Goal: Find specific page/section: Find specific page/section

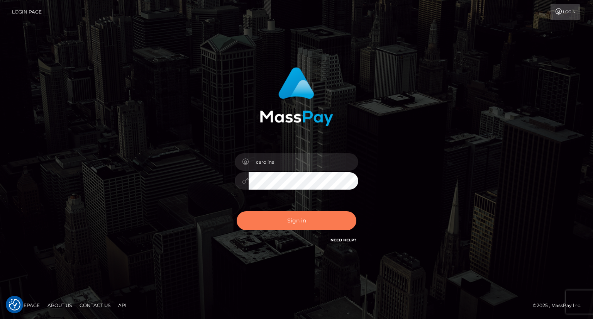
drag, startPoint x: 322, startPoint y: 215, endPoint x: 234, endPoint y: 6, distance: 226.5
click at [322, 214] on button "Sign in" at bounding box center [297, 220] width 120 height 19
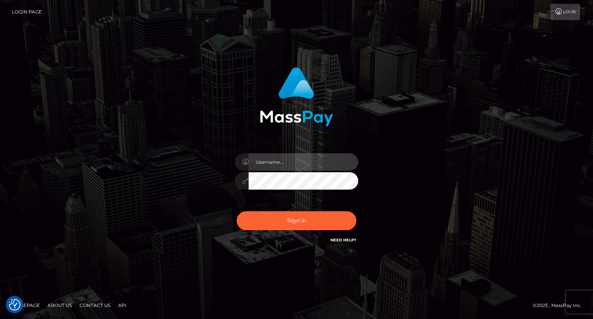
type input "carolina"
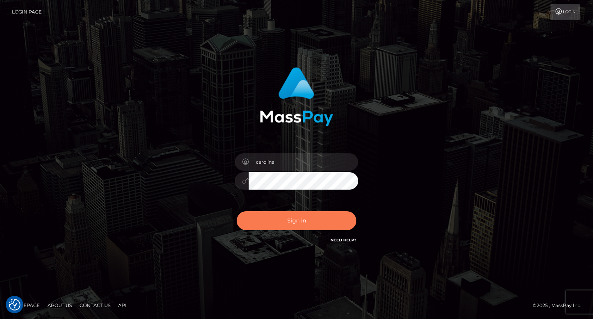
click at [314, 224] on button "Sign in" at bounding box center [297, 220] width 120 height 19
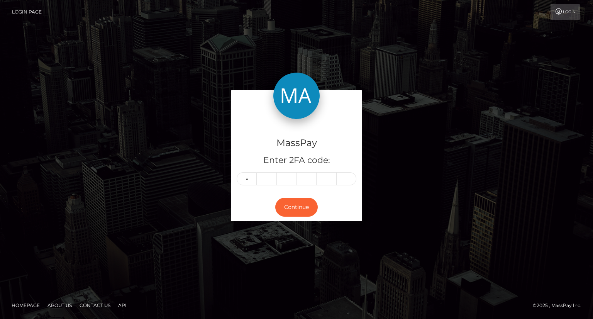
type input "7"
type input "8"
type input "7"
type input "3"
type input "0"
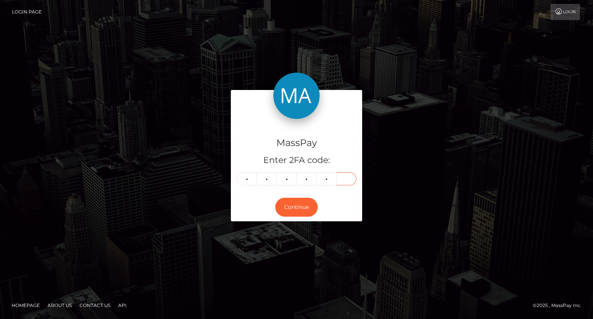
type input "6"
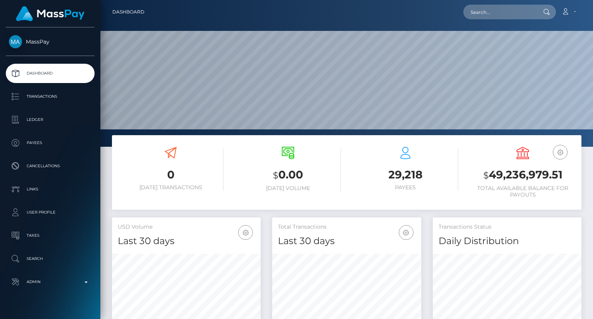
scroll to position [137, 148]
click at [481, 11] on input "text" at bounding box center [499, 12] width 73 height 15
paste input "poact_RuAl52BhS64z"
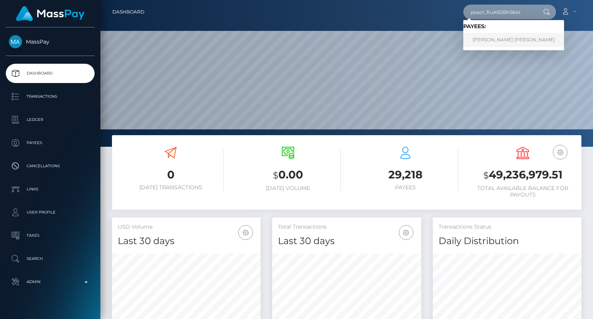
type input "poact_RuAl52BhS64z"
click at [519, 37] on link "LEONEL FRANCISCO MOLINA" at bounding box center [513, 40] width 101 height 14
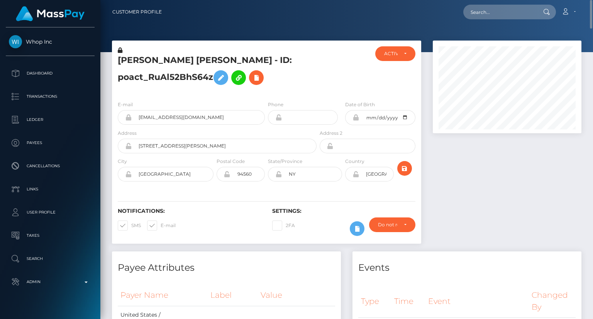
click at [170, 62] on h5 "LEONEL FRANCISCO MOLINA - ID: poact_RuAl52BhS64z" at bounding box center [215, 71] width 195 height 34
click at [169, 62] on h5 "LEONEL FRANCISCO MOLINA - ID: poact_RuAl52BhS64z" at bounding box center [215, 71] width 195 height 34
click at [169, 61] on h5 "LEONEL FRANCISCO MOLINA - ID: poact_RuAl52BhS64z" at bounding box center [215, 71] width 195 height 34
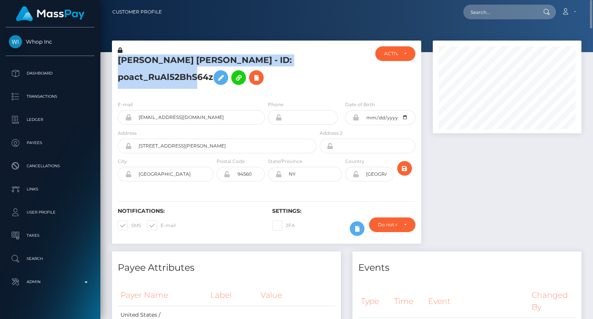
click at [169, 61] on h5 "LEONEL FRANCISCO MOLINA - ID: poact_RuAl52BhS64z" at bounding box center [215, 71] width 195 height 34
copy h5 "LEONEL FRANCISCO MOLINA - ID: poact_RuAl52BhS64z"
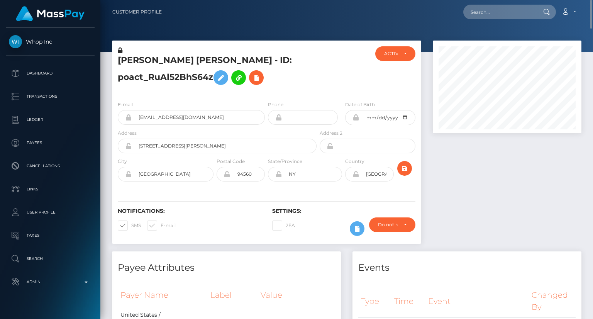
click at [487, 197] on div at bounding box center [507, 146] width 160 height 211
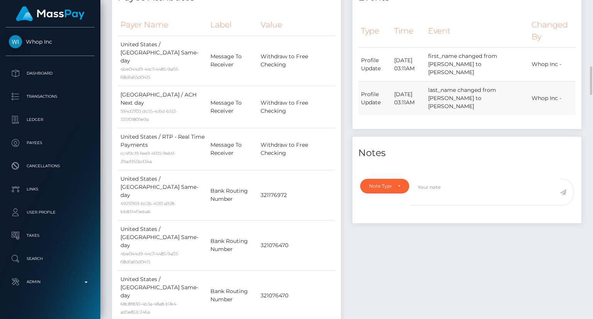
scroll to position [309, 0]
